Goal: Task Accomplishment & Management: Use online tool/utility

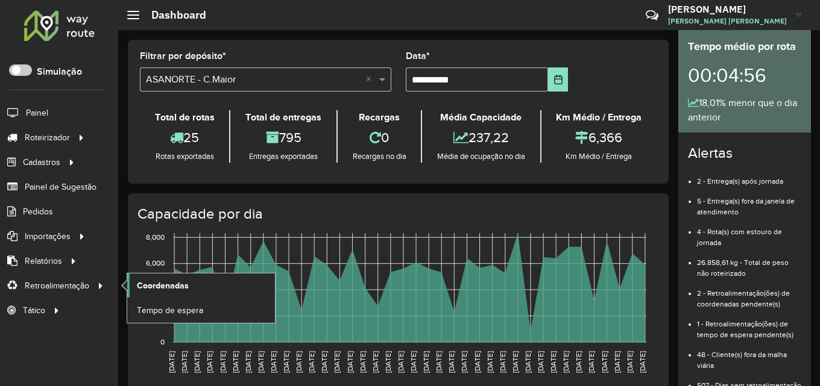
click at [173, 284] on span "Coordenadas" at bounding box center [163, 286] width 52 height 13
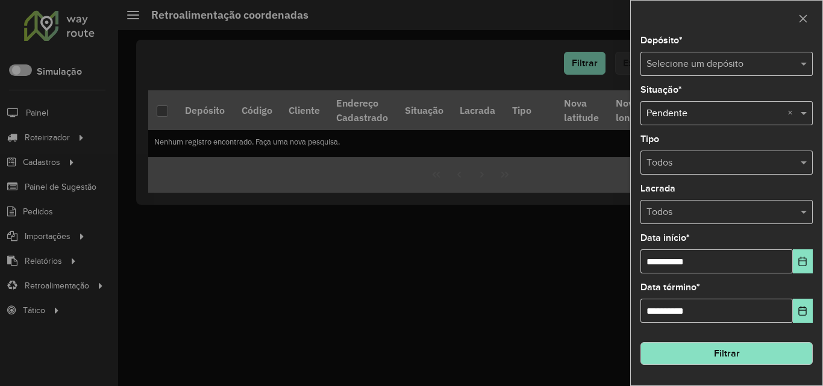
drag, startPoint x: 665, startPoint y: 47, endPoint x: 659, endPoint y: 77, distance: 30.3
click at [667, 47] on label "Depósito *" at bounding box center [662, 40] width 42 height 14
click at [695, 60] on input "text" at bounding box center [715, 64] width 136 height 14
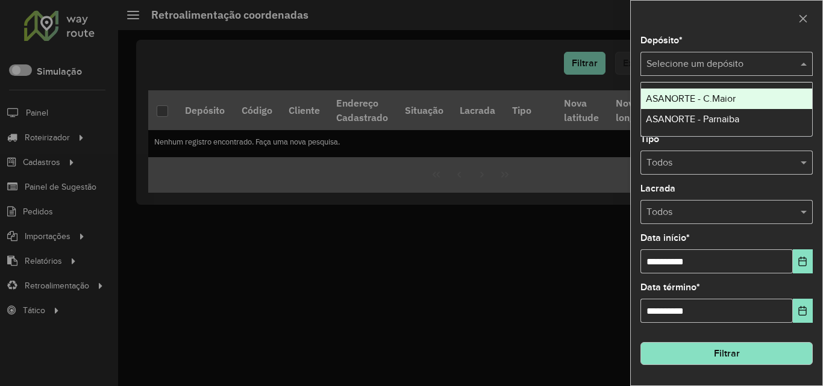
click at [698, 97] on span "ASANORTE - C.Maior" at bounding box center [691, 98] width 90 height 10
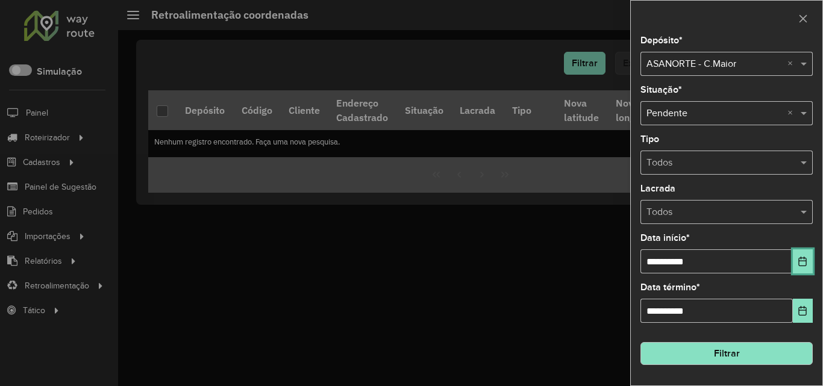
click at [809, 269] on button "Choose Date" at bounding box center [803, 261] width 20 height 24
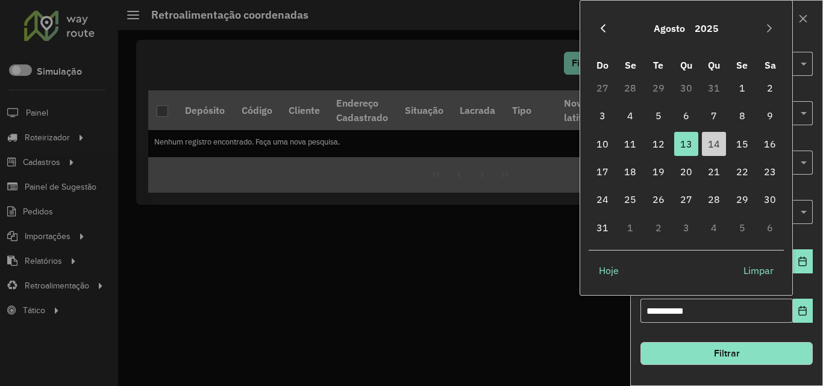
click at [603, 27] on icon "Previous Month" at bounding box center [603, 28] width 5 height 8
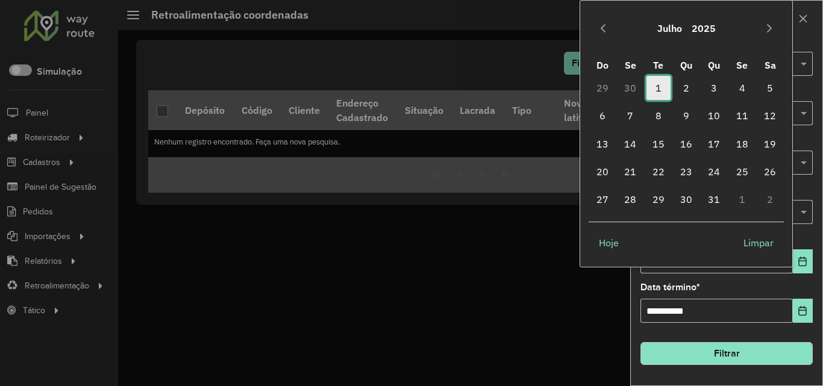
click at [659, 87] on span "1" at bounding box center [659, 88] width 24 height 24
type input "**********"
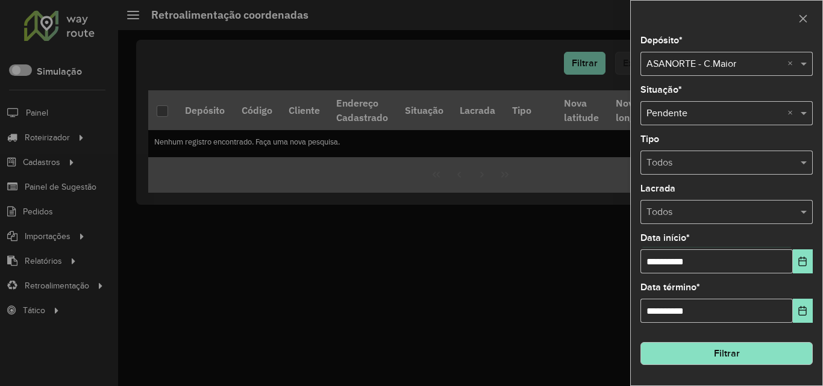
click at [786, 358] on button "Filtrar" at bounding box center [727, 353] width 172 height 23
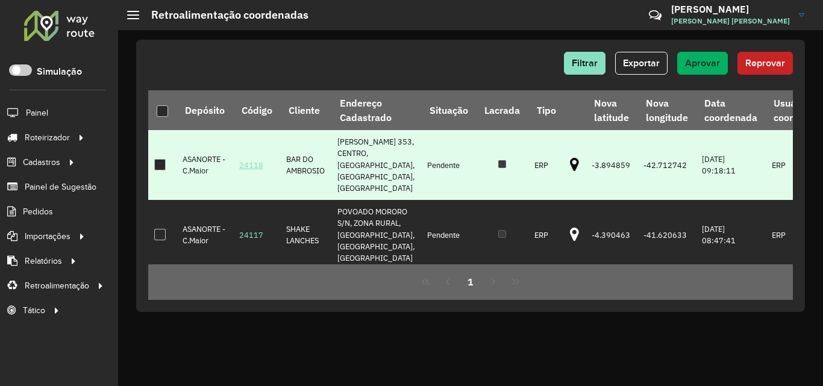
drag, startPoint x: 236, startPoint y: 159, endPoint x: 262, endPoint y: 156, distance: 26.1
click at [262, 156] on td "24118" at bounding box center [256, 165] width 47 height 70
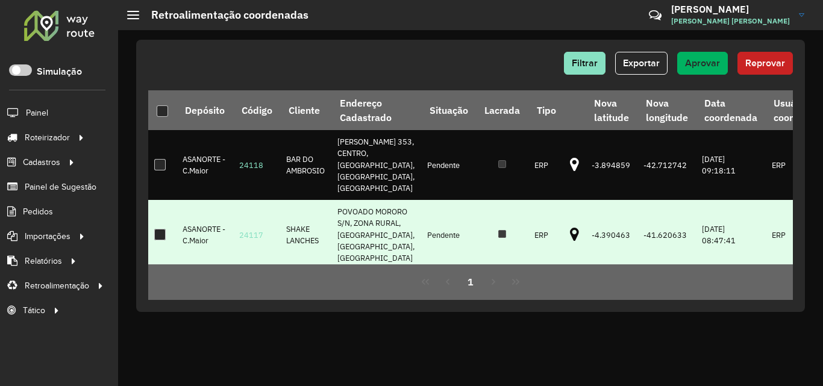
copy link "24118"
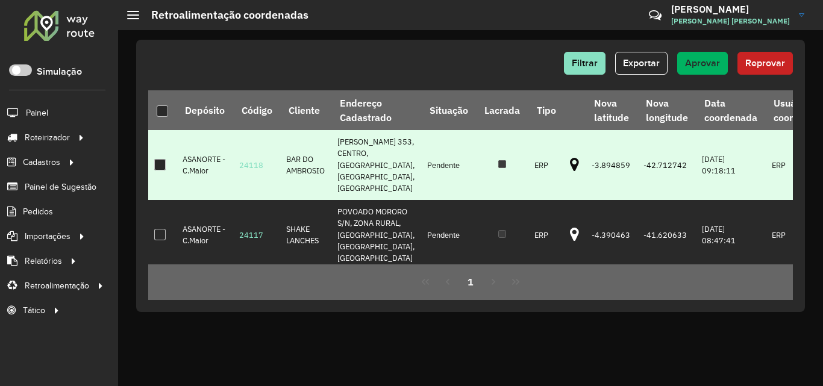
click at [570, 157] on icon at bounding box center [574, 165] width 9 height 16
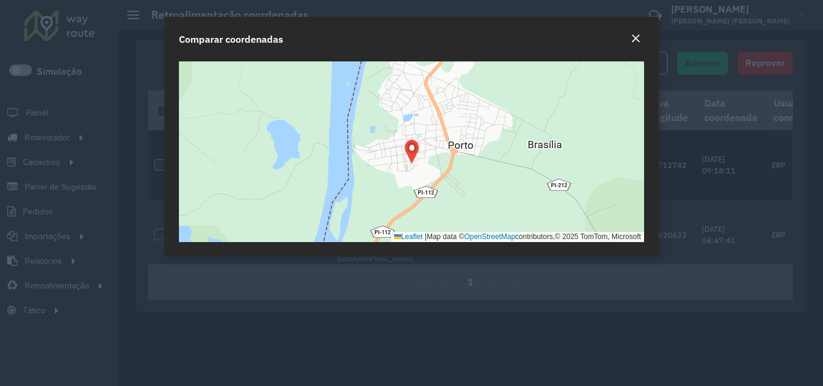
click at [638, 37] on em "Close" at bounding box center [636, 39] width 10 height 10
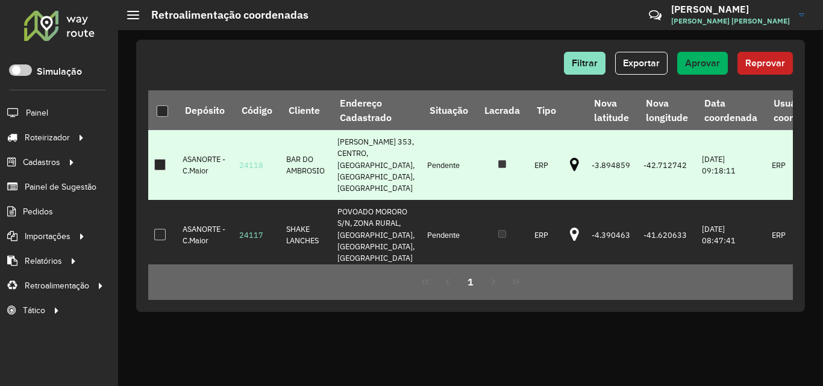
click at [156, 159] on div at bounding box center [159, 164] width 11 height 11
click at [723, 64] on button "Aprovar" at bounding box center [702, 63] width 51 height 23
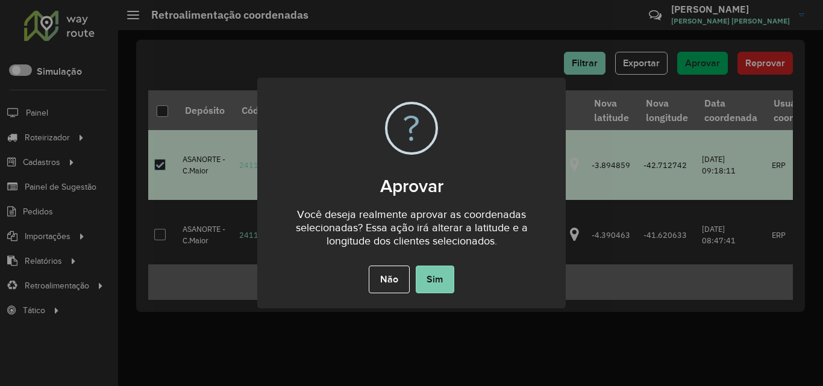
click at [436, 276] on button "Sim" at bounding box center [435, 280] width 39 height 28
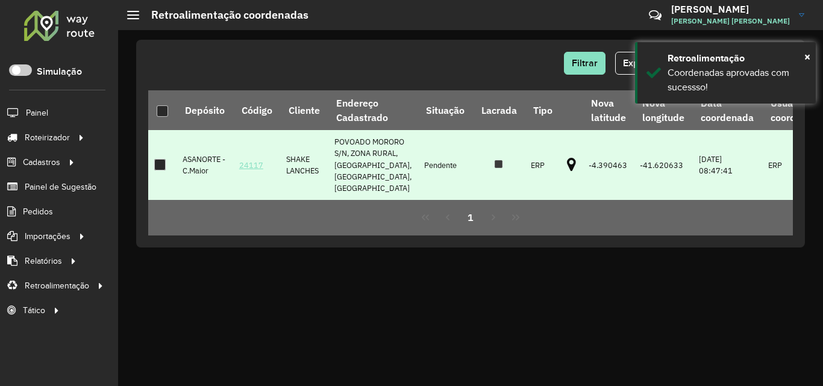
drag, startPoint x: 238, startPoint y: 170, endPoint x: 262, endPoint y: 168, distance: 24.2
click at [262, 168] on td "24117" at bounding box center [256, 165] width 47 height 70
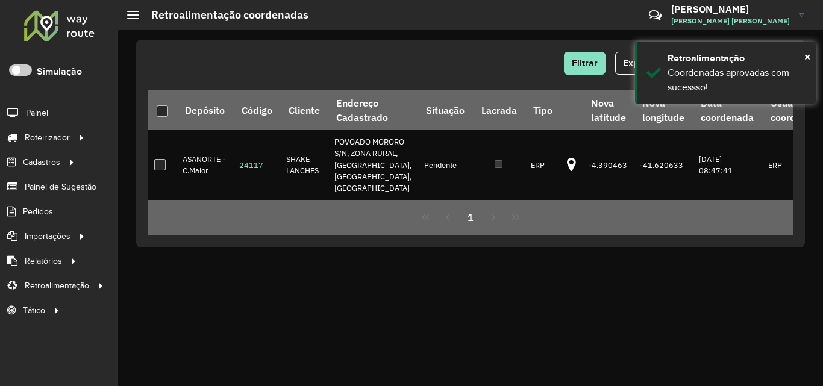
copy link "24117"
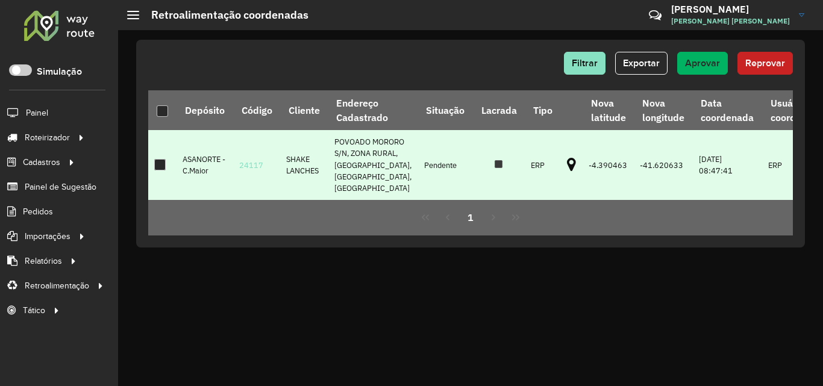
click at [567, 171] on icon at bounding box center [571, 165] width 9 height 16
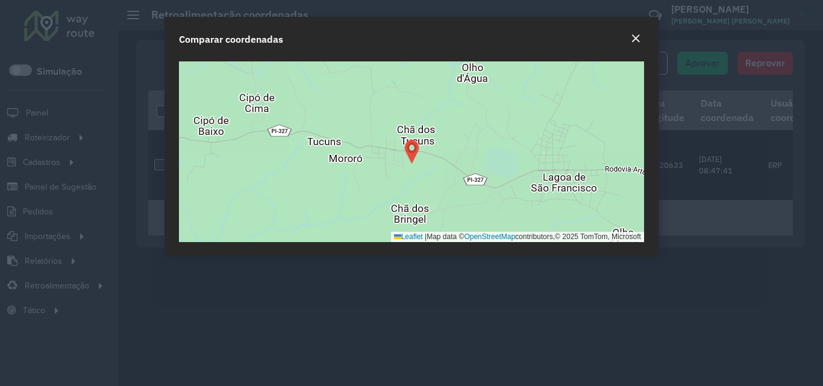
click at [636, 38] on em "Close" at bounding box center [636, 39] width 10 height 10
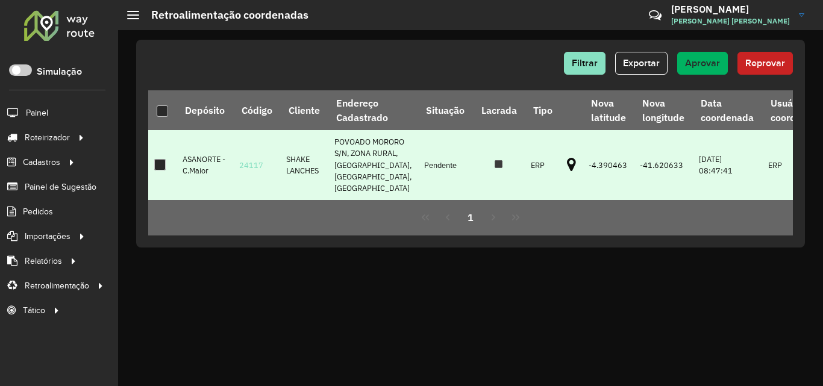
click at [163, 168] on div at bounding box center [159, 164] width 11 height 11
click at [709, 57] on button "Aprovar" at bounding box center [702, 63] width 51 height 23
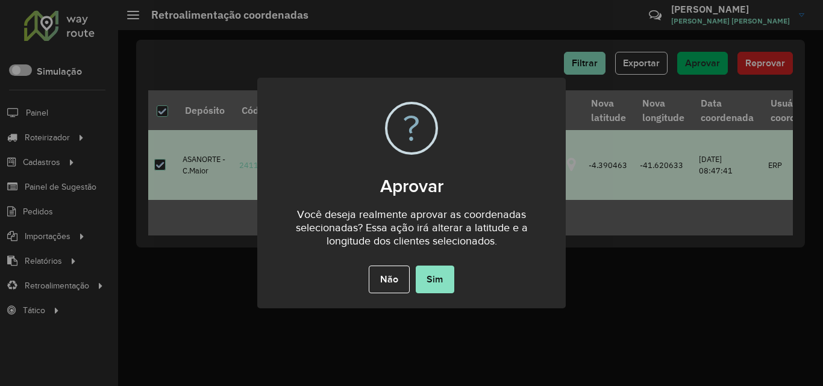
drag, startPoint x: 442, startPoint y: 281, endPoint x: 456, endPoint y: 281, distance: 13.9
click at [444, 281] on button "Sim" at bounding box center [435, 280] width 39 height 28
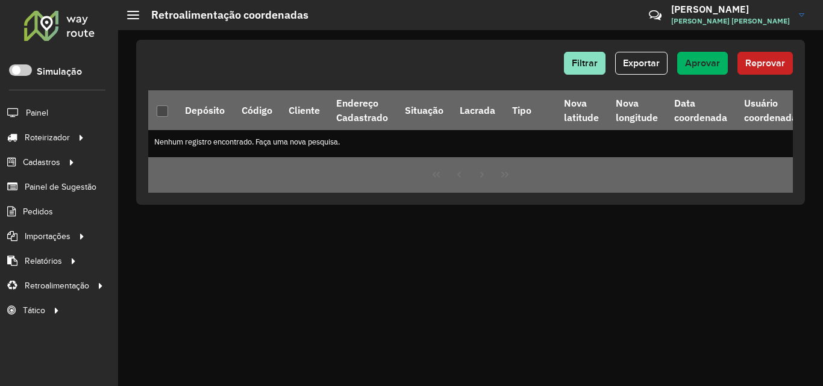
click at [32, 27] on div at bounding box center [59, 25] width 73 height 31
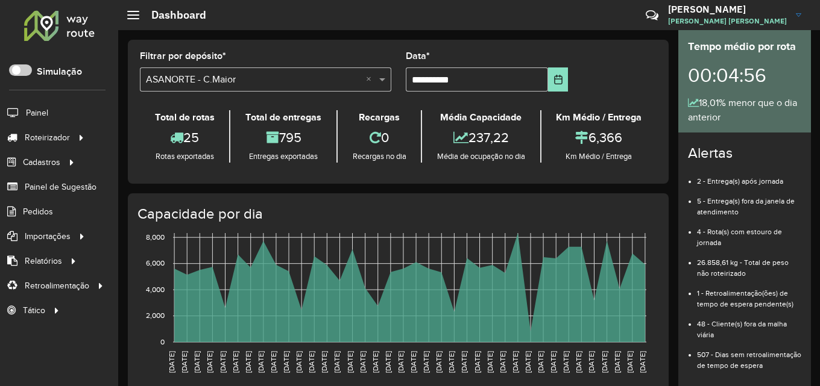
click at [48, 33] on div at bounding box center [59, 25] width 73 height 31
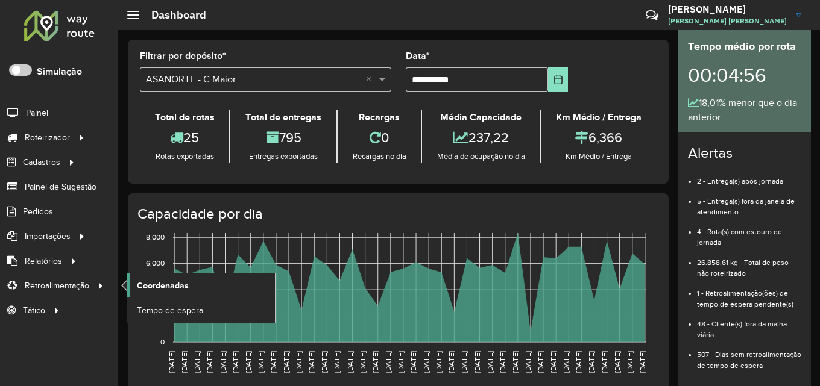
click at [185, 288] on span "Coordenadas" at bounding box center [163, 286] width 52 height 13
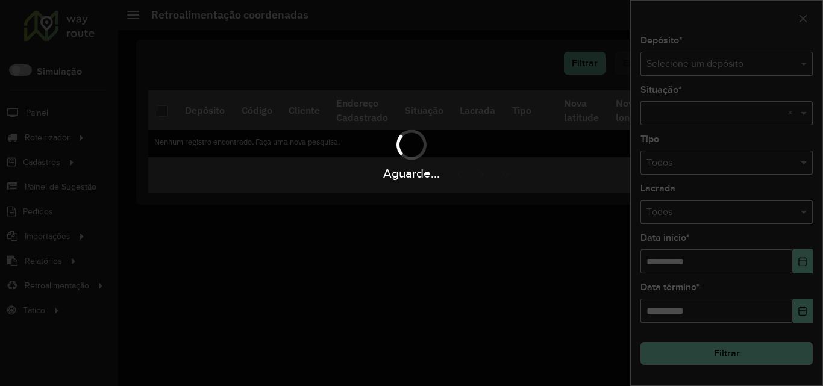
click at [711, 58] on div "Aguarde..." at bounding box center [411, 193] width 823 height 386
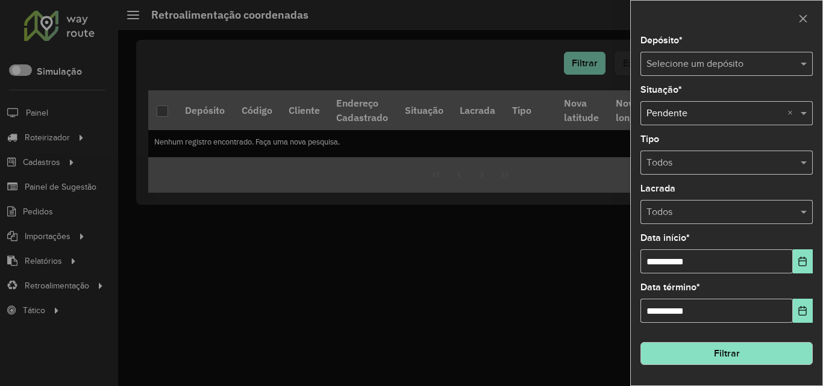
click at [712, 64] on input "text" at bounding box center [715, 64] width 136 height 14
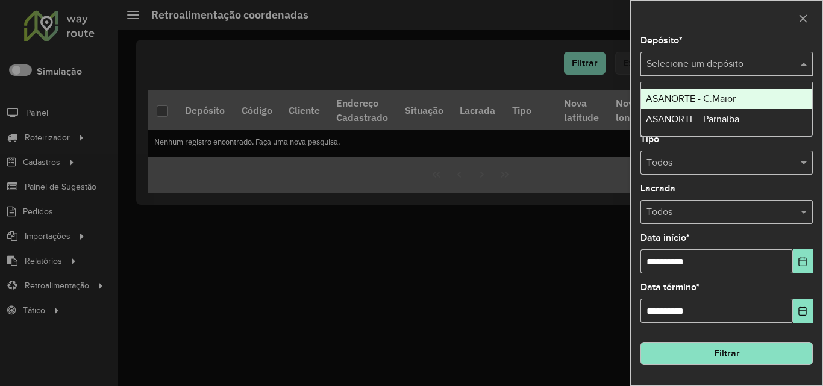
click at [729, 97] on span "ASANORTE - C.Maior" at bounding box center [691, 98] width 90 height 10
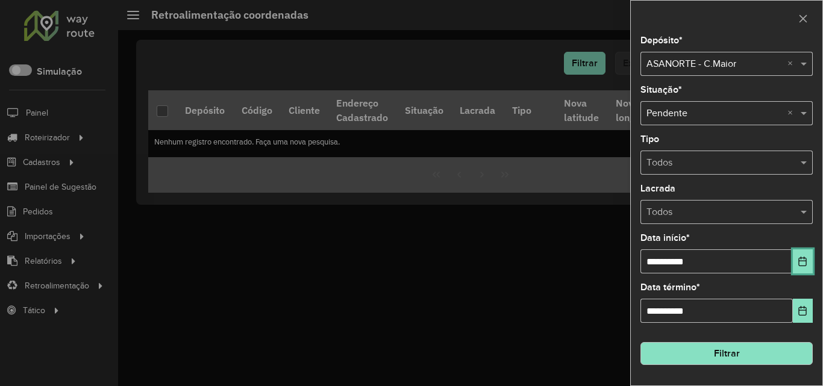
click at [802, 263] on icon "Choose Date" at bounding box center [803, 262] width 10 height 10
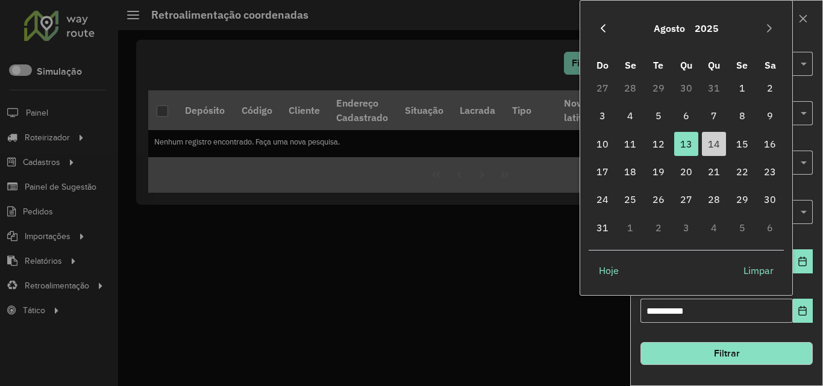
click at [601, 27] on icon "Previous Month" at bounding box center [603, 29] width 10 height 10
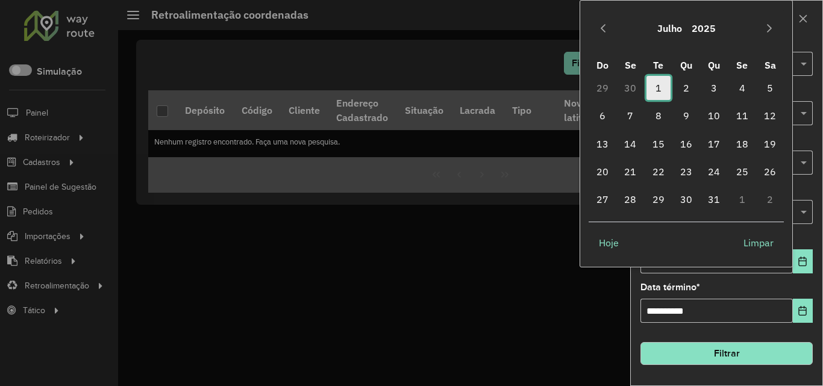
click at [663, 87] on span "1" at bounding box center [659, 88] width 24 height 24
type input "**********"
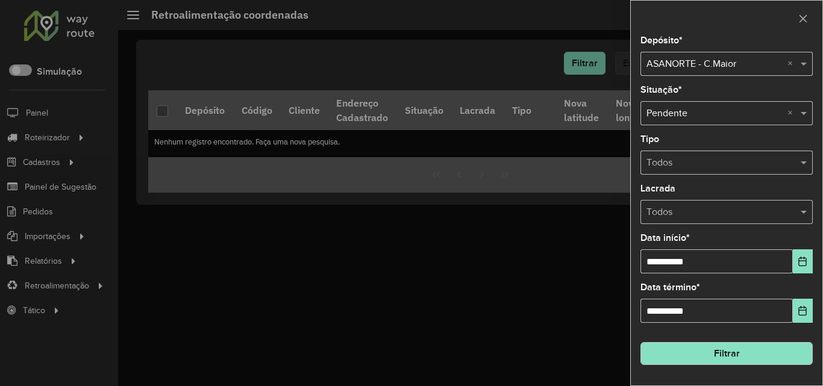
click at [773, 356] on button "Filtrar" at bounding box center [727, 353] width 172 height 23
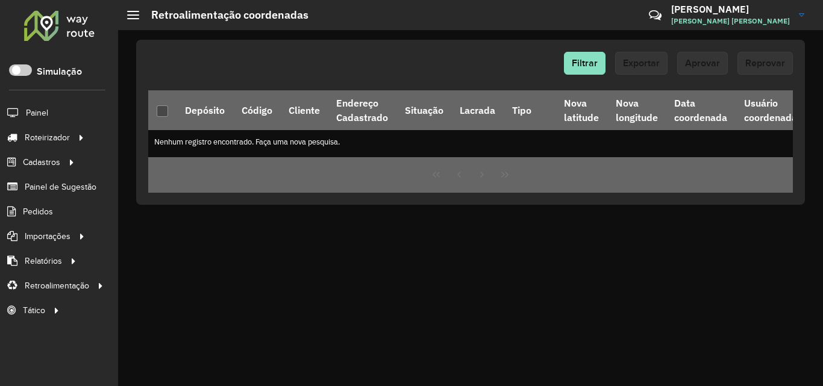
click at [44, 30] on div at bounding box center [59, 25] width 73 height 31
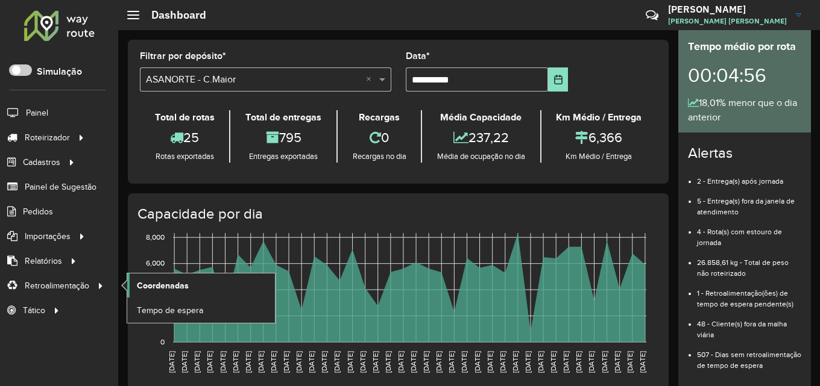
click at [204, 293] on link "Coordenadas" at bounding box center [201, 286] width 148 height 24
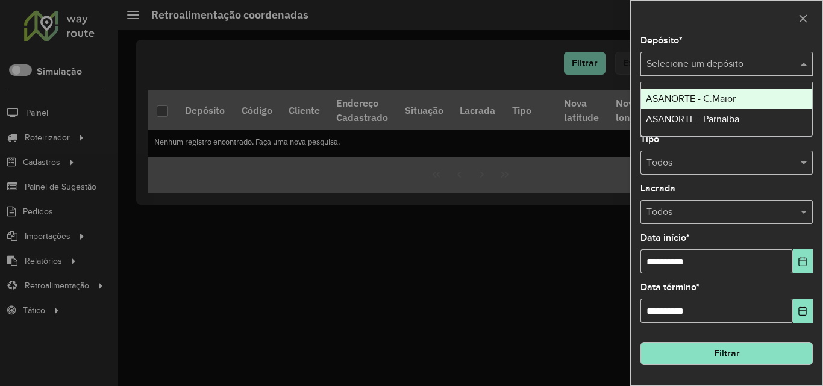
click at [734, 59] on input "text" at bounding box center [715, 64] width 136 height 14
click at [718, 90] on div "ASANORTE - C.Maior" at bounding box center [726, 99] width 171 height 20
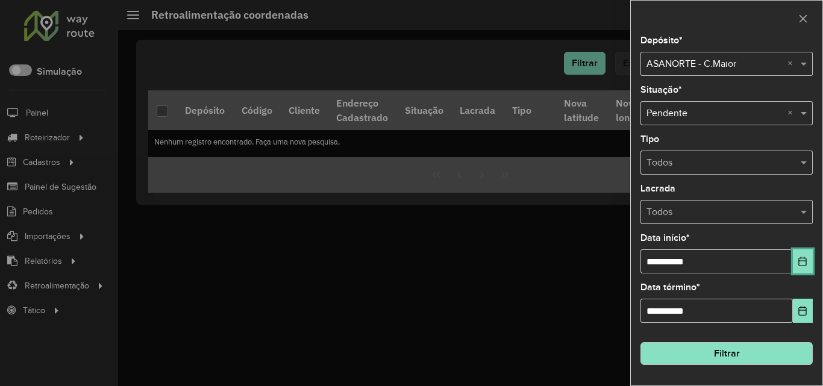
click at [804, 257] on icon "Choose Date" at bounding box center [803, 262] width 10 height 10
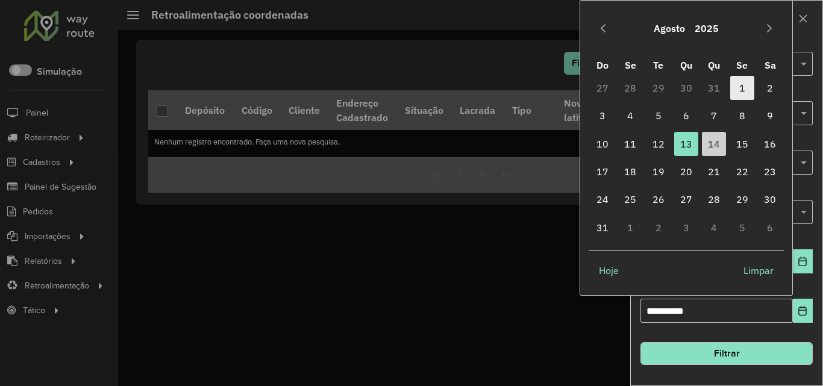
click at [748, 86] on span "1" at bounding box center [742, 88] width 24 height 24
type input "**********"
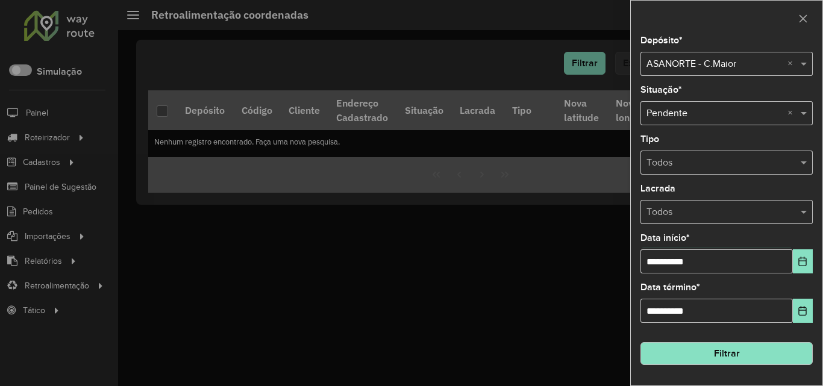
click at [755, 344] on button "Filtrar" at bounding box center [727, 353] width 172 height 23
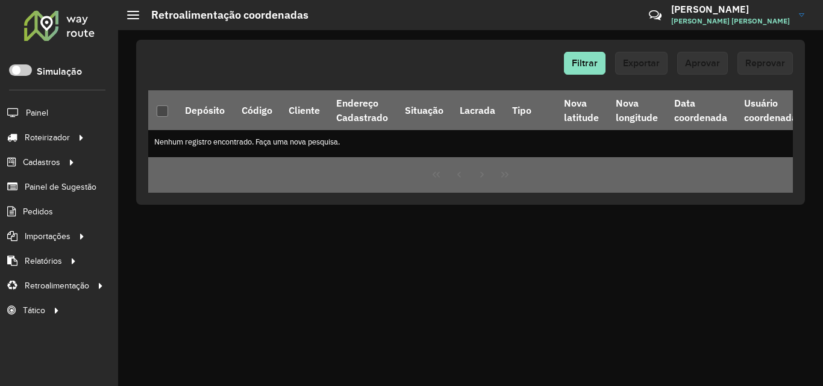
click at [43, 20] on div at bounding box center [59, 25] width 73 height 31
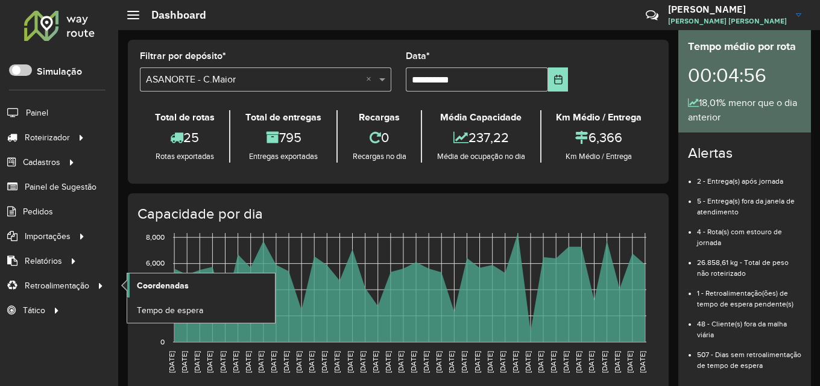
click at [172, 288] on span "Coordenadas" at bounding box center [163, 286] width 52 height 13
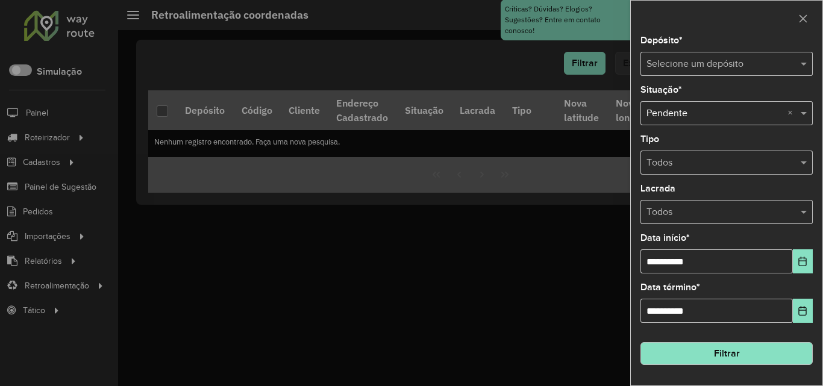
click at [761, 57] on input "text" at bounding box center [715, 64] width 136 height 14
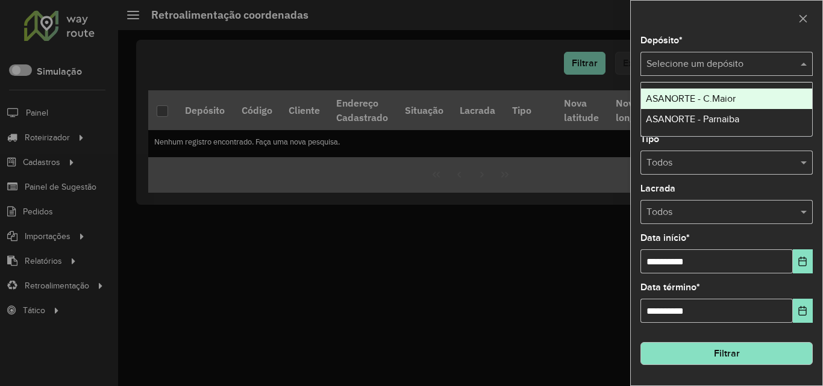
click at [720, 97] on span "ASANORTE - C.Maior" at bounding box center [691, 98] width 90 height 10
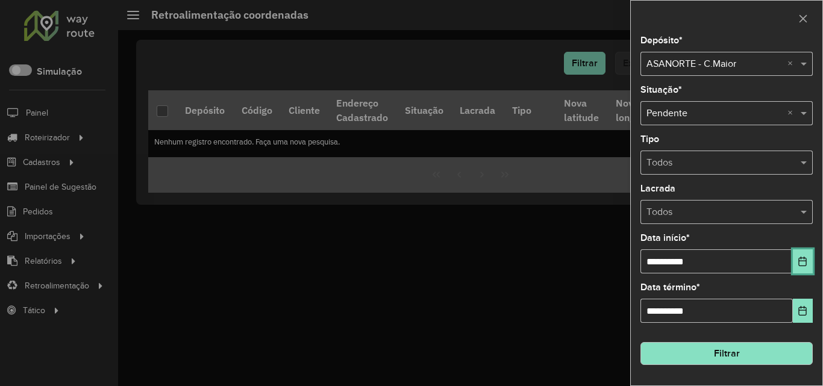
click at [800, 251] on button "Choose Date" at bounding box center [803, 261] width 20 height 24
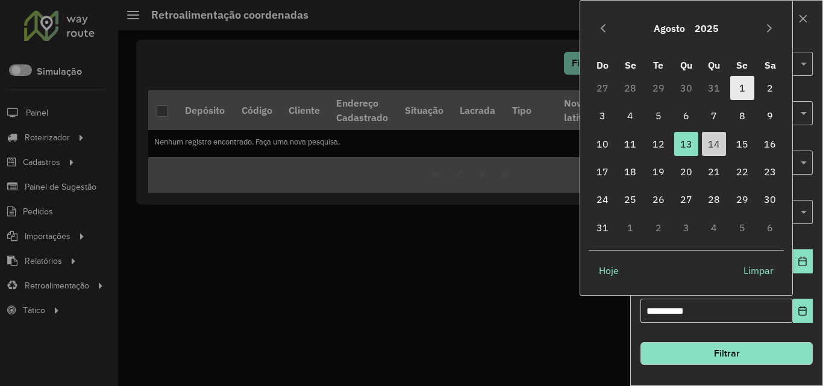
click at [746, 85] on span "1" at bounding box center [742, 88] width 24 height 24
type input "**********"
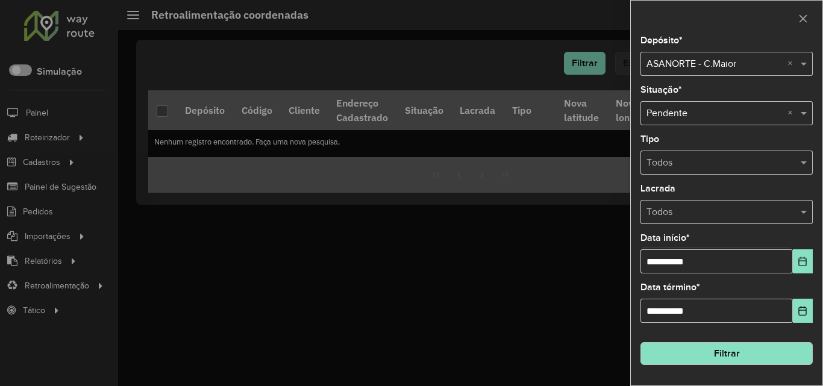
click at [753, 351] on button "Filtrar" at bounding box center [727, 353] width 172 height 23
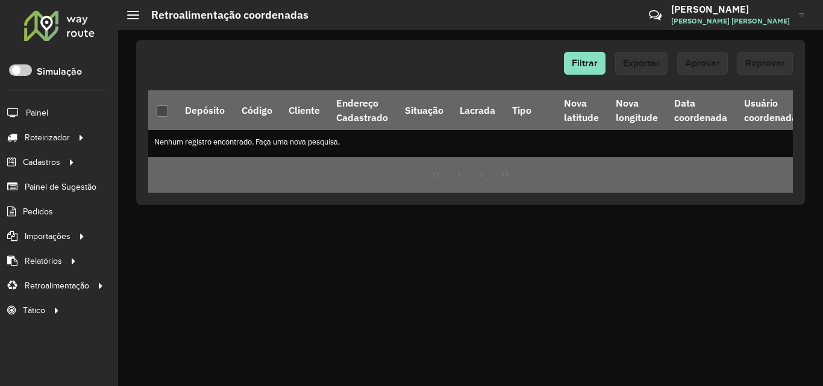
click at [50, 31] on div at bounding box center [59, 25] width 73 height 31
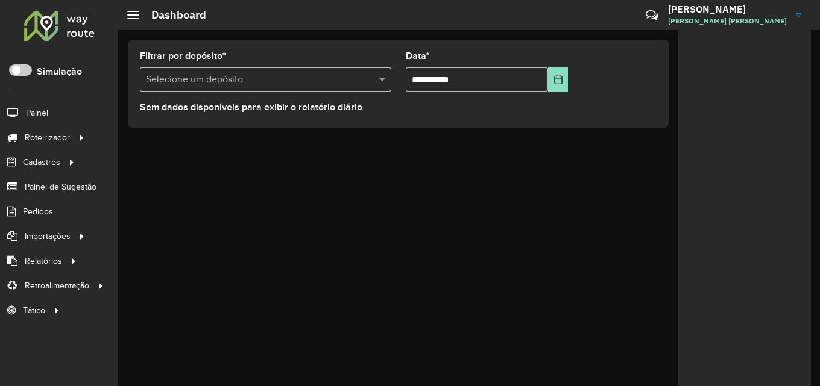
click at [207, 82] on input "text" at bounding box center [253, 80] width 215 height 14
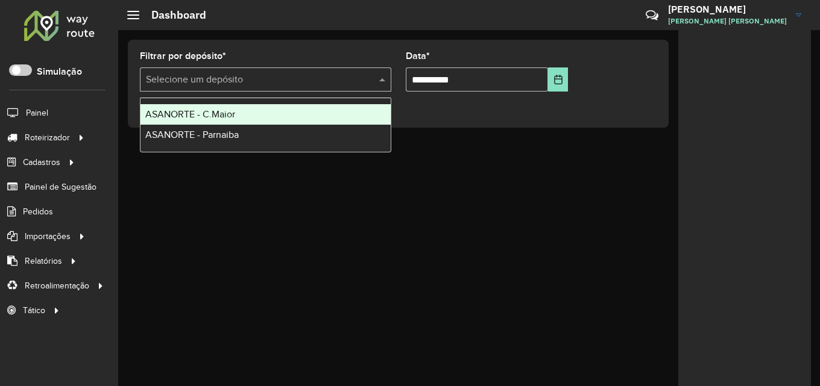
click at [210, 115] on span "ASANORTE - C.Maior" at bounding box center [190, 114] width 90 height 10
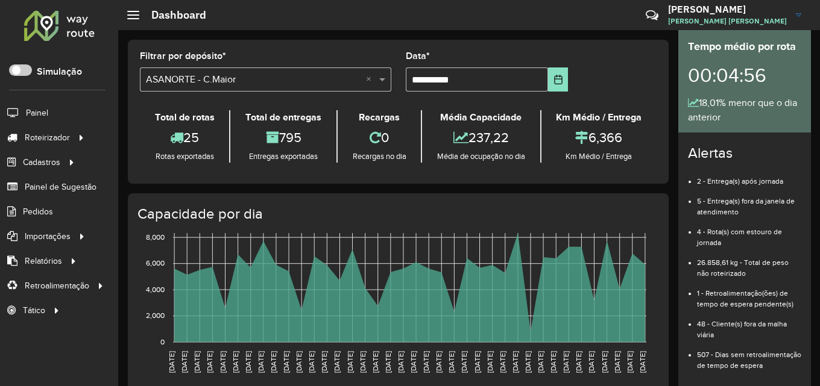
click at [44, 28] on div at bounding box center [59, 25] width 73 height 31
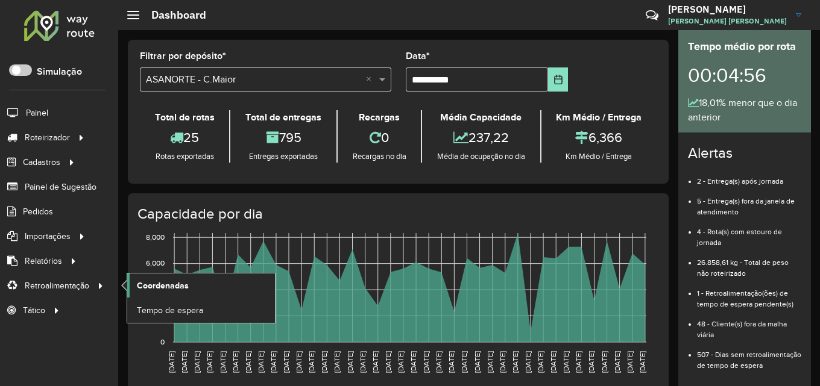
click at [184, 284] on span "Coordenadas" at bounding box center [163, 286] width 52 height 13
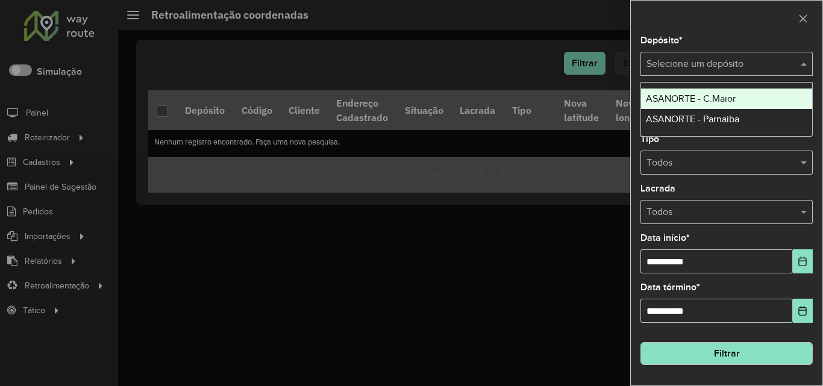
click at [762, 55] on div "Selecione um depósito" at bounding box center [727, 64] width 172 height 24
click at [733, 99] on span "ASANORTE - C.Maior" at bounding box center [691, 98] width 90 height 10
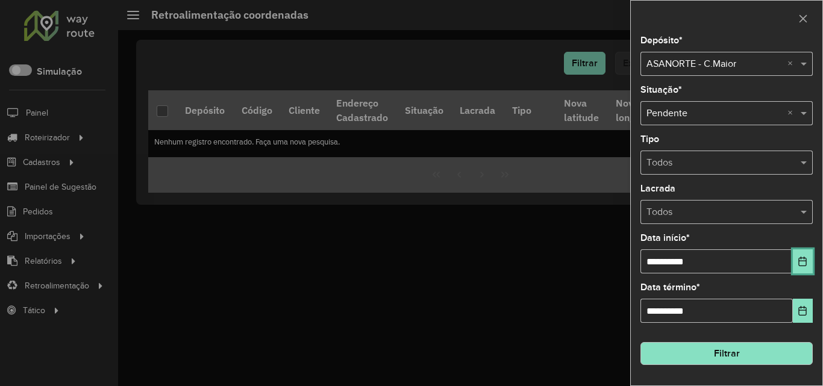
click at [805, 259] on icon "Choose Date" at bounding box center [803, 262] width 8 height 10
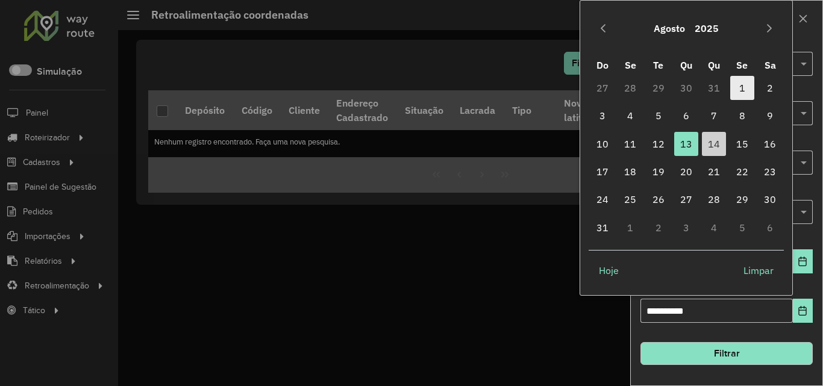
click at [734, 86] on span "1" at bounding box center [742, 88] width 24 height 24
type input "**********"
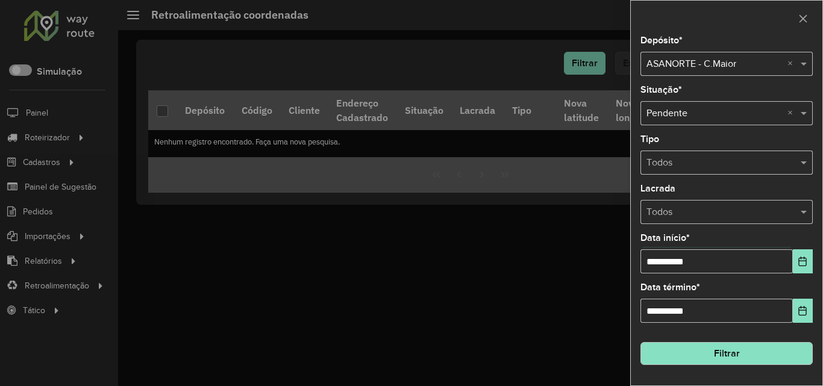
click at [775, 354] on button "Filtrar" at bounding box center [727, 353] width 172 height 23
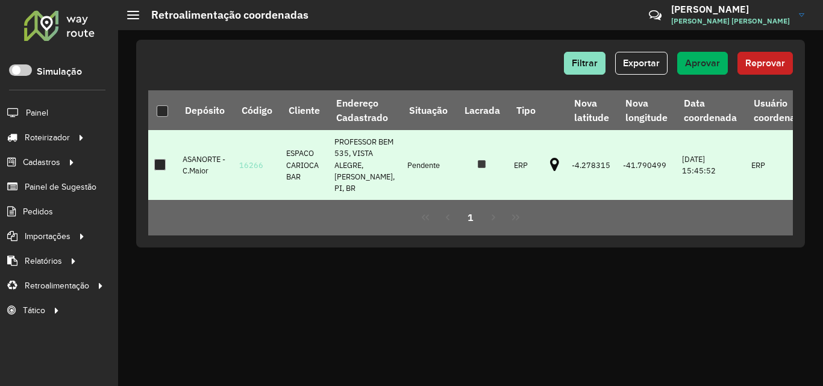
drag, startPoint x: 246, startPoint y: 165, endPoint x: 263, endPoint y: 165, distance: 16.9
click at [263, 165] on td "16266" at bounding box center [256, 165] width 47 height 70
copy link "16266"
click at [550, 165] on icon at bounding box center [554, 165] width 9 height 16
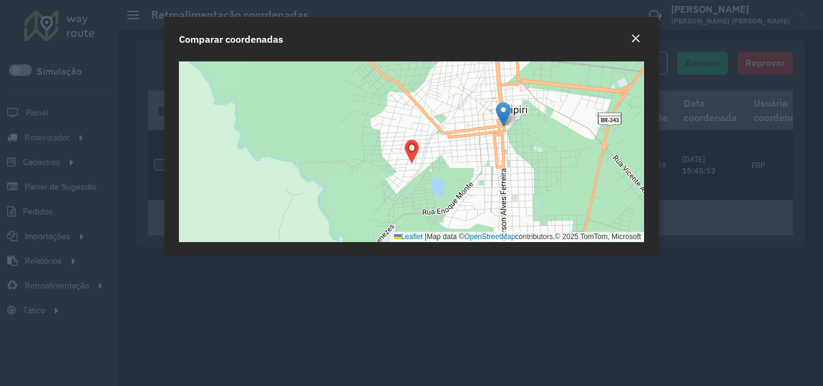
click at [635, 36] on em "Close" at bounding box center [636, 39] width 10 height 10
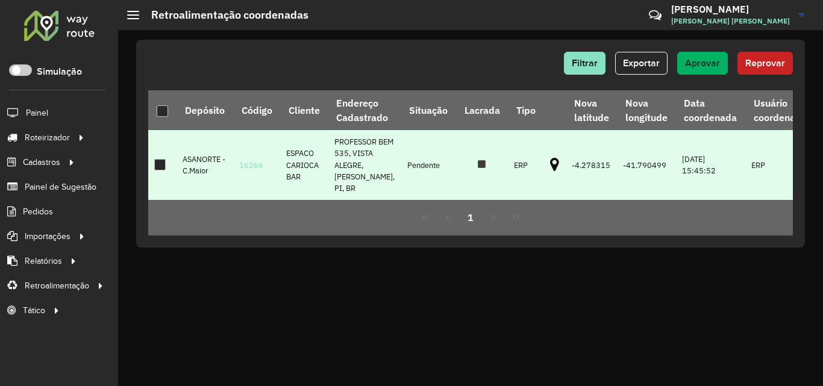
click at [160, 166] on div at bounding box center [159, 164] width 11 height 11
click at [710, 55] on button "Aprovar" at bounding box center [702, 63] width 51 height 23
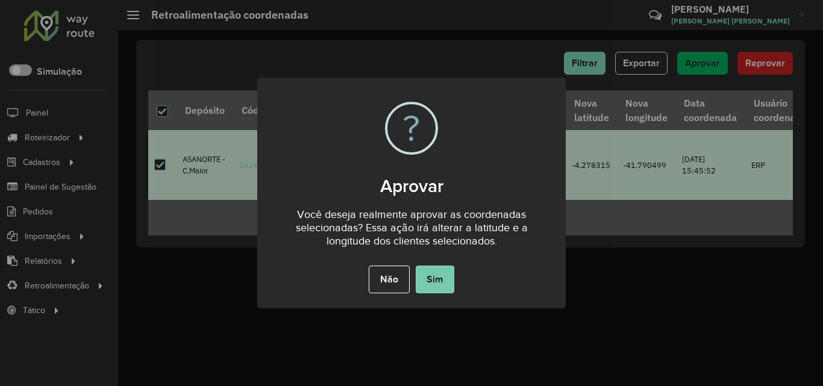
click at [427, 276] on button "Sim" at bounding box center [435, 280] width 39 height 28
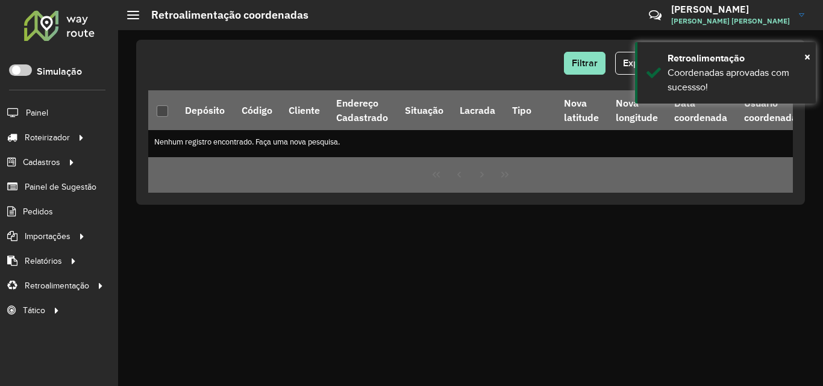
click at [48, 10] on div at bounding box center [59, 25] width 73 height 31
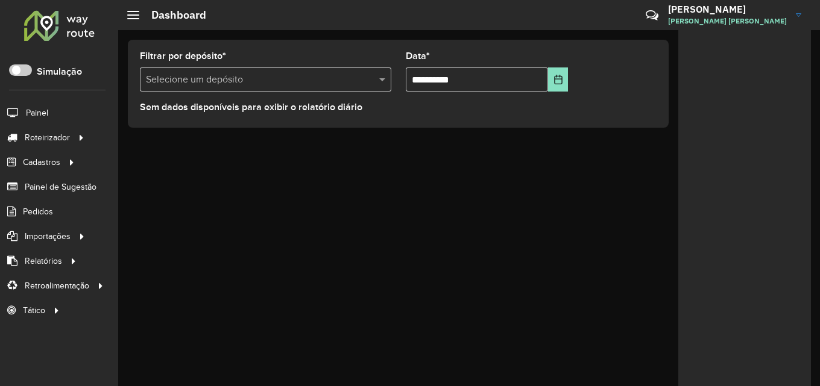
click at [236, 75] on input "text" at bounding box center [253, 80] width 215 height 14
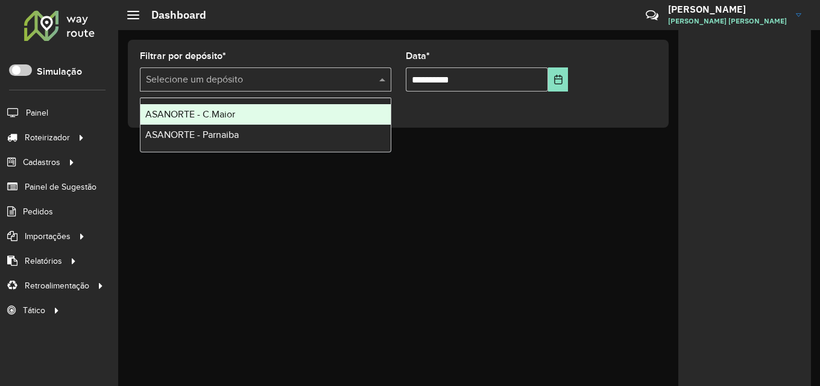
click at [220, 113] on span "ASANORTE - C.Maior" at bounding box center [190, 114] width 90 height 10
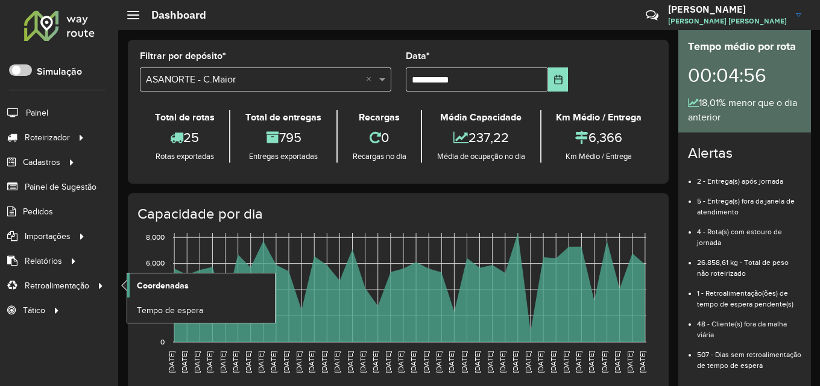
click at [171, 287] on span "Coordenadas" at bounding box center [163, 286] width 52 height 13
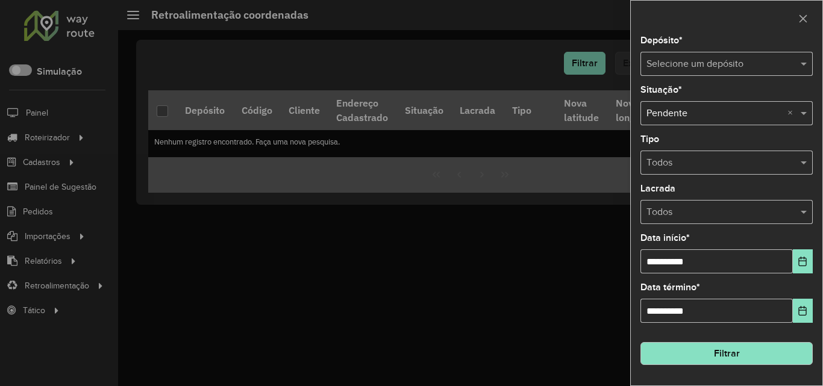
click at [736, 63] on input "text" at bounding box center [715, 64] width 136 height 14
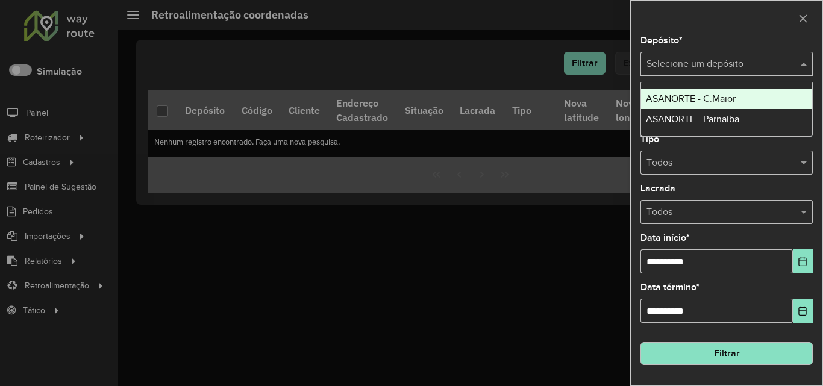
click at [717, 93] on span "ASANORTE - C.Maior" at bounding box center [691, 98] width 90 height 10
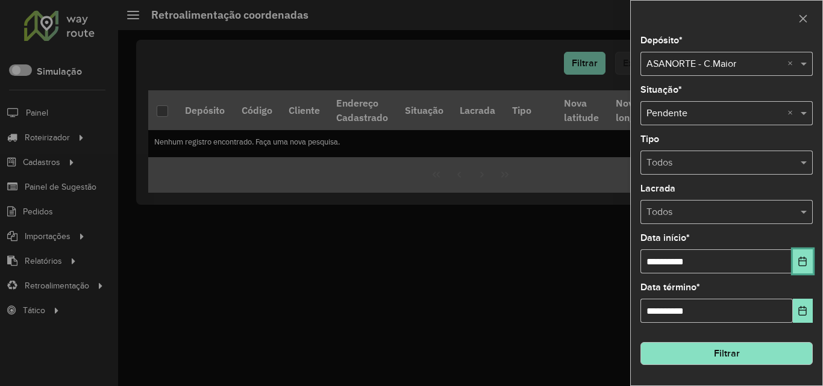
click at [797, 262] on button "Choose Date" at bounding box center [803, 261] width 20 height 24
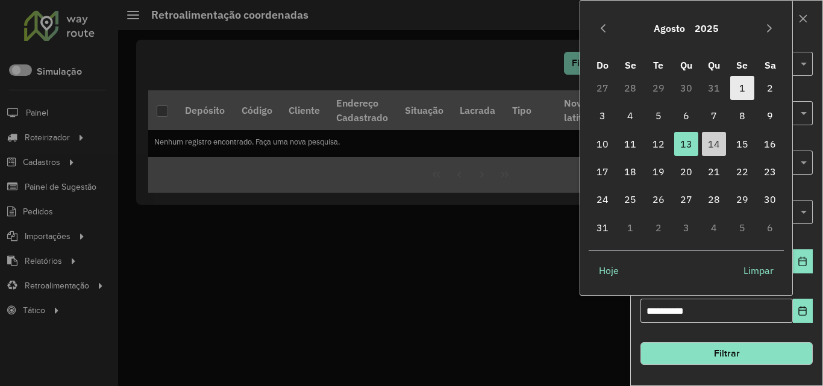
click at [745, 86] on span "1" at bounding box center [742, 88] width 24 height 24
type input "**********"
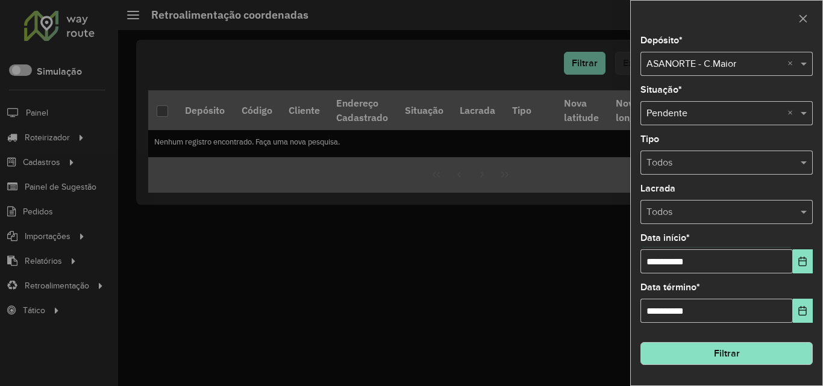
click at [743, 356] on button "Filtrar" at bounding box center [727, 353] width 172 height 23
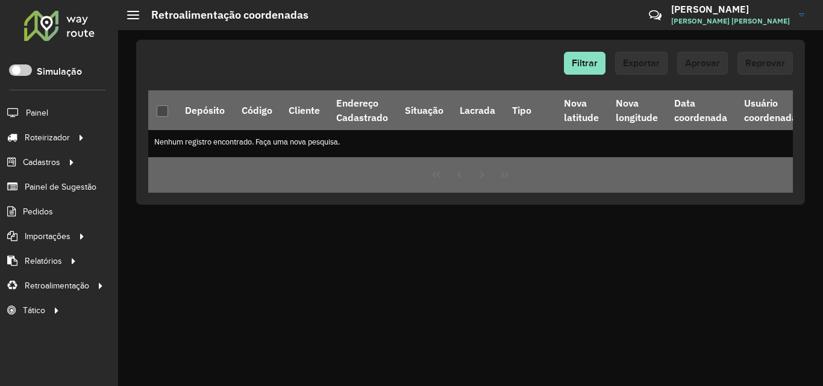
click at [51, 20] on div at bounding box center [59, 25] width 73 height 31
